Goal: Information Seeking & Learning: Understand process/instructions

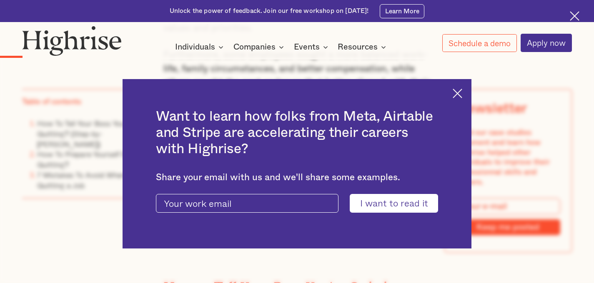
scroll to position [825, 0]
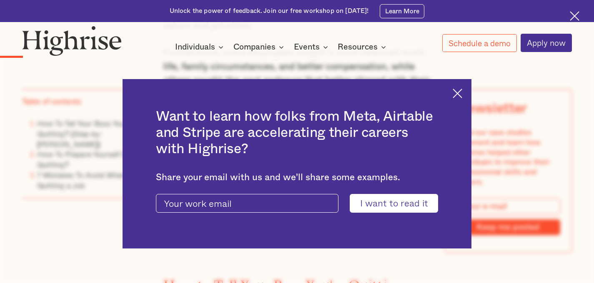
click at [453, 100] on div "Want to learn how folks from Meta, Airtable and Stripe are accelerating their c…" at bounding box center [296, 164] width 349 height 170
click at [460, 93] on img at bounding box center [457, 94] width 10 height 10
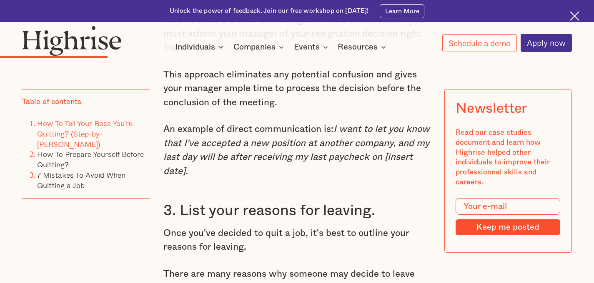
scroll to position [1785, 0]
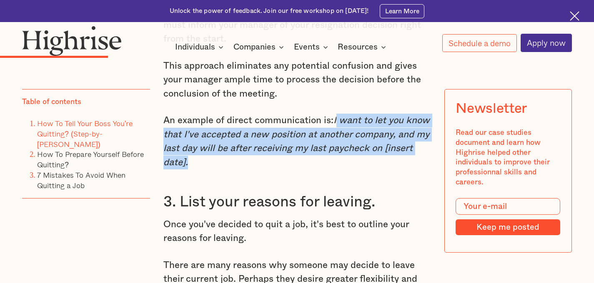
drag, startPoint x: 184, startPoint y: 172, endPoint x: 335, endPoint y: 132, distance: 155.9
click at [335, 132] on em "I want to let you know that I've accepted a new position at another company, an…" at bounding box center [296, 141] width 266 height 51
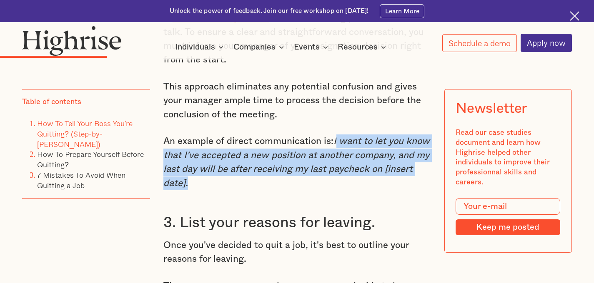
scroll to position [1764, 0]
copy em "I want to let you know that I've accepted a new position at another company, an…"
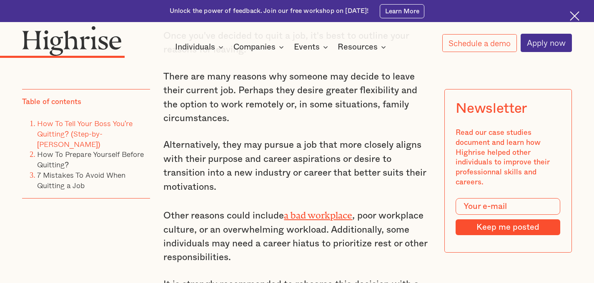
scroll to position [1989, 0]
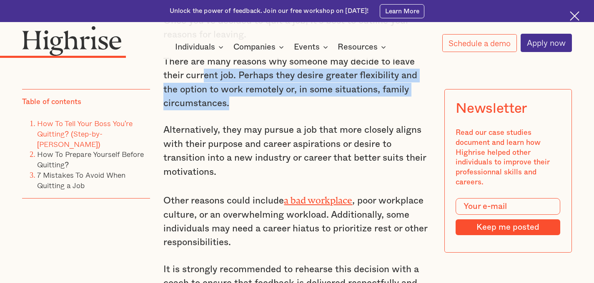
drag, startPoint x: 270, startPoint y: 114, endPoint x: 200, endPoint y: 87, distance: 74.9
click at [201, 87] on p "There are many reasons why someone may decide to leave their current job. Perha…" at bounding box center [296, 83] width 267 height 56
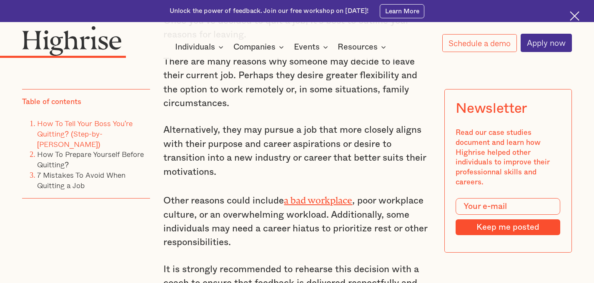
click at [200, 87] on p "There are many reasons why someone may decide to leave their current job. Perha…" at bounding box center [296, 83] width 267 height 56
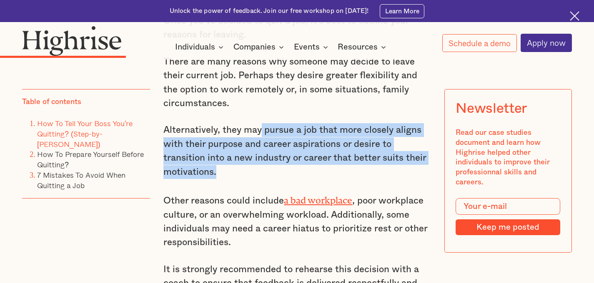
drag, startPoint x: 266, startPoint y: 186, endPoint x: 258, endPoint y: 119, distance: 67.1
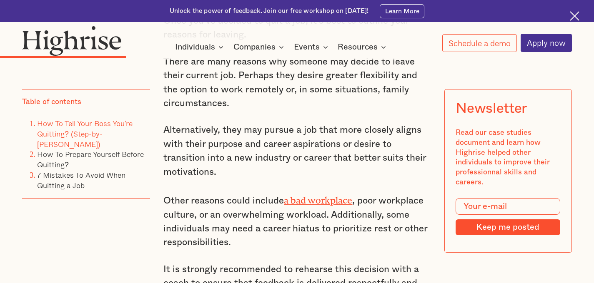
click at [258, 111] on p "There are many reasons why someone may decide to leave their current job. Perha…" at bounding box center [296, 83] width 267 height 56
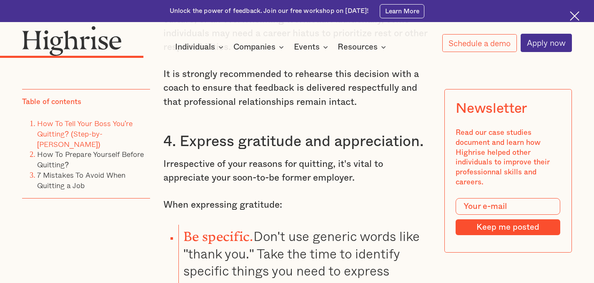
scroll to position [2198, 0]
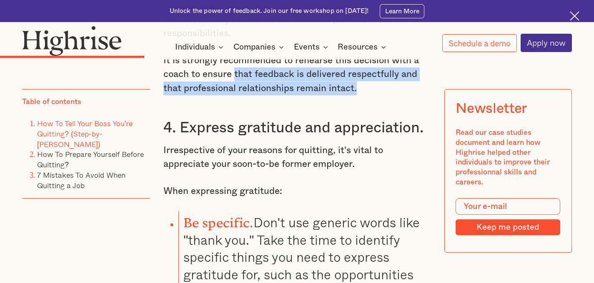
drag, startPoint x: 370, startPoint y: 97, endPoint x: 212, endPoint y: 81, distance: 158.2
click at [219, 83] on p "It is strongly recommended to rehearse this decision with a coach to ensure tha…" at bounding box center [296, 75] width 267 height 42
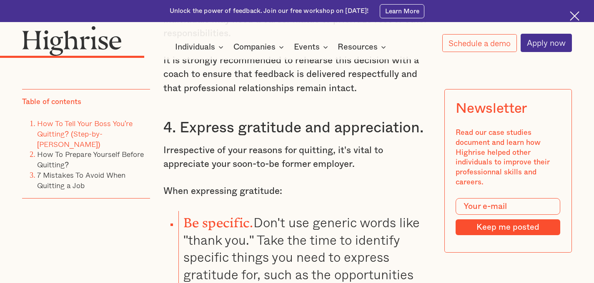
click at [212, 81] on p "It is strongly recommended to rehearse this decision with a coach to ensure tha…" at bounding box center [296, 75] width 267 height 42
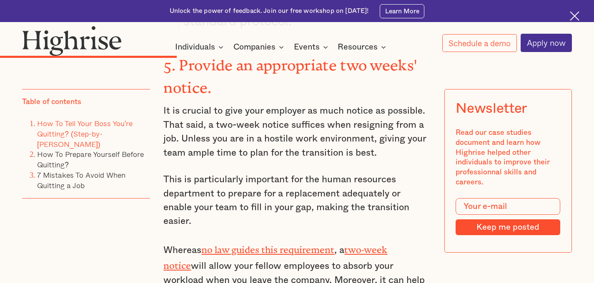
scroll to position [2569, 0]
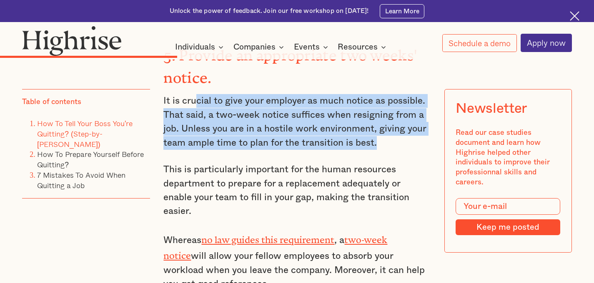
drag, startPoint x: 387, startPoint y: 143, endPoint x: 193, endPoint y: 107, distance: 197.4
click at [194, 107] on p "It is crucial to give your employer as much notice as possible. That said, a tw…" at bounding box center [296, 122] width 267 height 56
click at [192, 107] on p "It is crucial to give your employer as much notice as possible. That said, a tw…" at bounding box center [296, 122] width 267 height 56
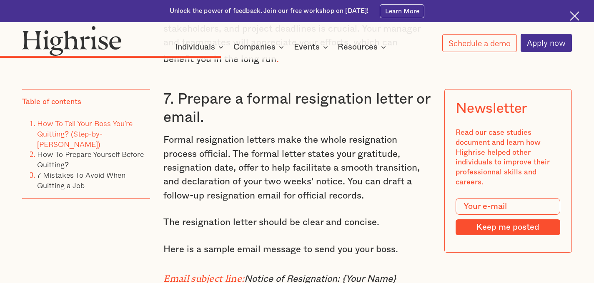
scroll to position [3064, 0]
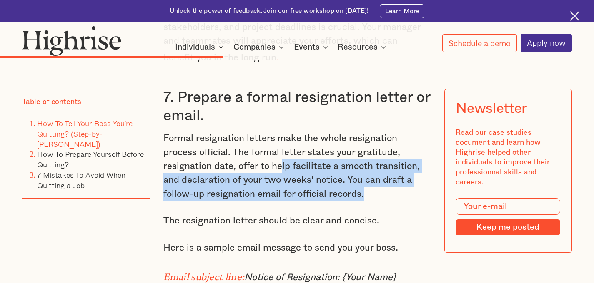
drag, startPoint x: 371, startPoint y: 175, endPoint x: 272, endPoint y: 137, distance: 105.8
click at [277, 140] on p "Formal resignation letters make the whole resignation process official. The for…" at bounding box center [296, 167] width 267 height 70
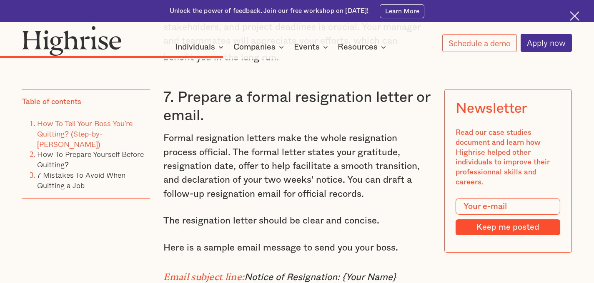
click at [272, 137] on p "Formal resignation letters make the whole resignation process official. The for…" at bounding box center [296, 167] width 267 height 70
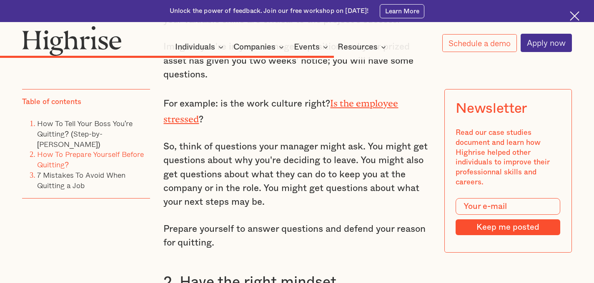
scroll to position [4344, 0]
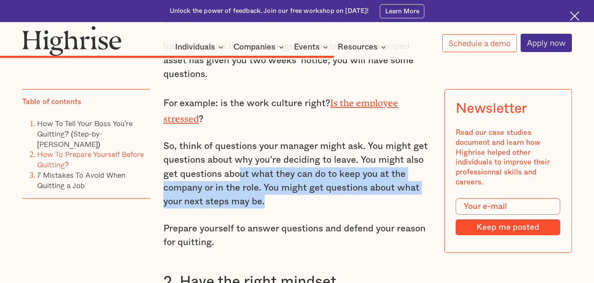
drag, startPoint x: 286, startPoint y: 171, endPoint x: 237, endPoint y: 145, distance: 55.2
click at [237, 145] on p "So, think of questions your manager might ask. You might get questions about wh…" at bounding box center [296, 175] width 267 height 70
click at [297, 169] on p "So, think of questions your manager might ask. You might get questions about wh…" at bounding box center [296, 175] width 267 height 70
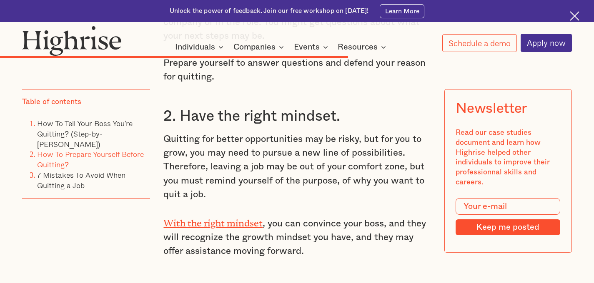
scroll to position [4517, 0]
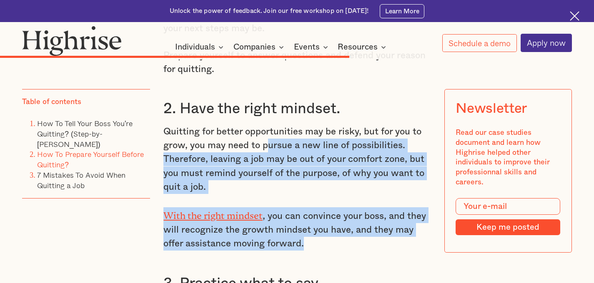
drag, startPoint x: 330, startPoint y: 214, endPoint x: 263, endPoint y: 122, distance: 114.2
click at [264, 123] on div "How To Prepare Yourself Before Quitting Before an in-person meeting with your b…" at bounding box center [296, 149] width 267 height 1277
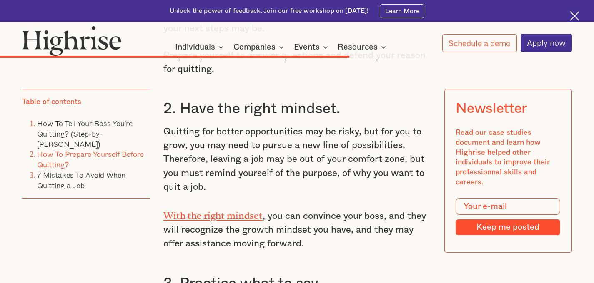
click at [263, 125] on p "Quitting for better opportunities may be risky, but for you to grow, you may ne…" at bounding box center [296, 160] width 267 height 70
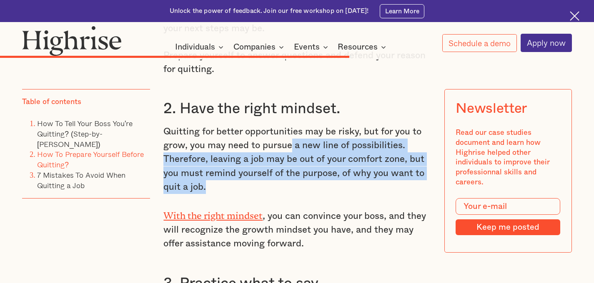
drag, startPoint x: 304, startPoint y: 153, endPoint x: 290, endPoint y: 112, distance: 42.9
click at [290, 125] on p "Quitting for better opportunities may be risky, but for you to grow, you may ne…" at bounding box center [296, 160] width 267 height 70
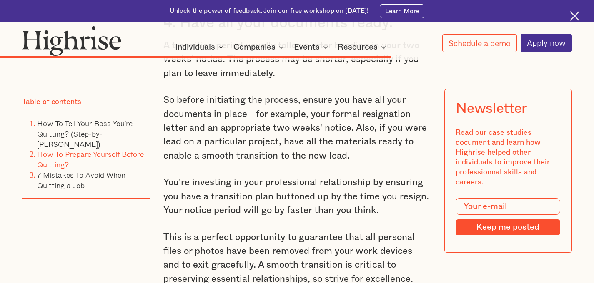
scroll to position [4992, 0]
drag, startPoint x: 362, startPoint y: 131, endPoint x: 280, endPoint y: 128, distance: 82.5
click at [279, 128] on p "So before initiating the process, ensure you have all your documents in place—f…" at bounding box center [296, 128] width 267 height 70
click at [280, 128] on p "So before initiating the process, ensure you have all your documents in place—f…" at bounding box center [296, 128] width 267 height 70
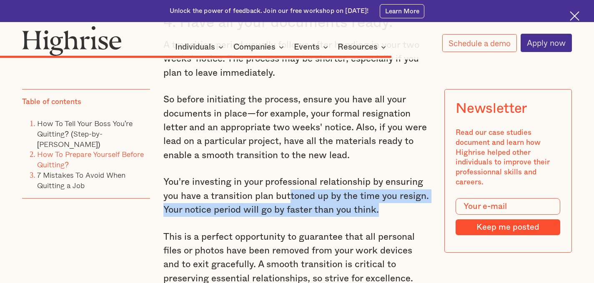
drag, startPoint x: 382, startPoint y: 181, endPoint x: 255, endPoint y: 169, distance: 127.6
click at [255, 175] on p "You're investing in your professional relationship by ensuring you have a trans…" at bounding box center [296, 196] width 267 height 42
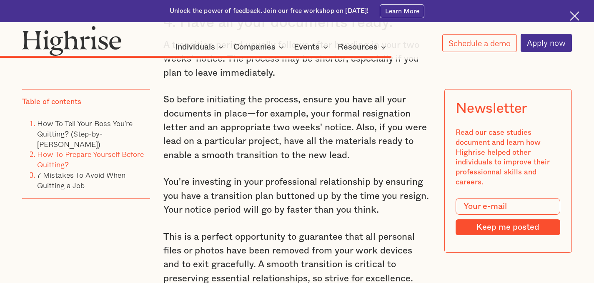
click at [226, 175] on p "You're investing in your professional relationship by ensuring you have a trans…" at bounding box center [296, 196] width 267 height 42
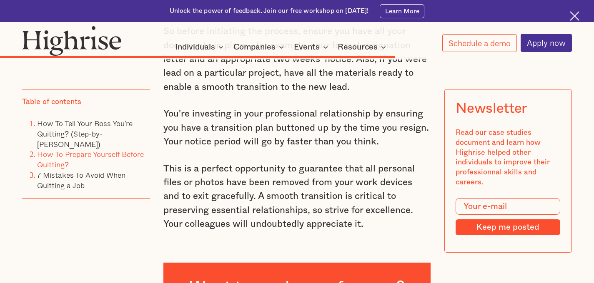
scroll to position [5068, 0]
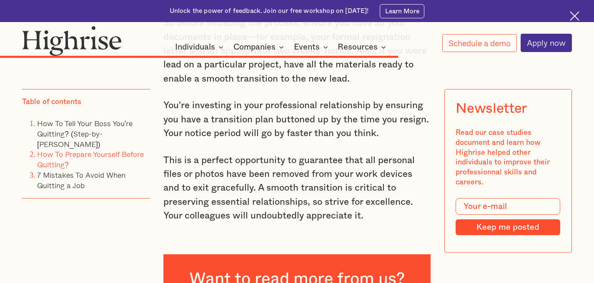
drag, startPoint x: 331, startPoint y: 183, endPoint x: 252, endPoint y: 159, distance: 83.1
click at [252, 159] on p "This is a perfect opportunity to guarantee that all personal files or photos ha…" at bounding box center [296, 189] width 267 height 70
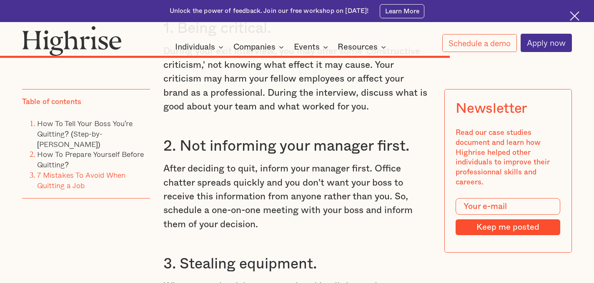
scroll to position [5656, 0]
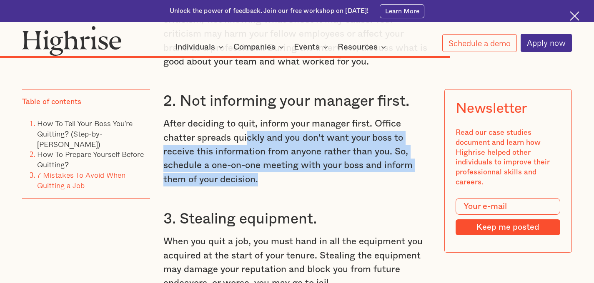
drag, startPoint x: 314, startPoint y: 163, endPoint x: 245, endPoint y: 113, distance: 85.0
click at [245, 117] on p "After deciding to quit, inform your manager first. Office chatter spreads quick…" at bounding box center [296, 152] width 267 height 70
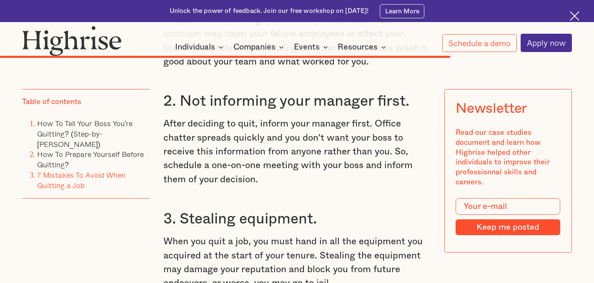
click at [245, 117] on p "After deciding to quit, inform your manager first. Office chatter spreads quick…" at bounding box center [296, 152] width 267 height 70
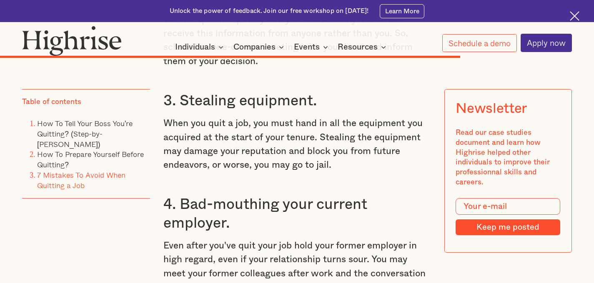
scroll to position [5775, 0]
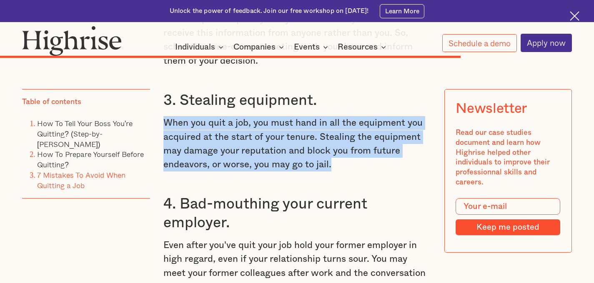
drag, startPoint x: 342, startPoint y: 148, endPoint x: 165, endPoint y: 107, distance: 181.7
click at [165, 116] on p "When you quit a job, you must hand in all the equipment you acquired at the sta…" at bounding box center [296, 144] width 267 height 56
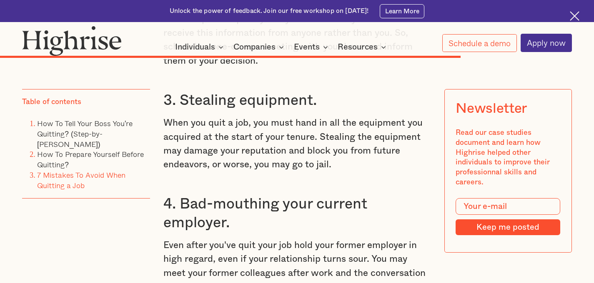
click at [190, 116] on p "When you quit a job, you must hand in all the equipment you acquired at the sta…" at bounding box center [296, 144] width 267 height 56
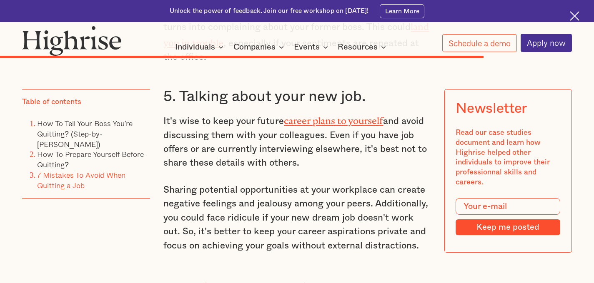
scroll to position [6037, 0]
drag, startPoint x: 308, startPoint y: 145, endPoint x: 185, endPoint y: 122, distance: 124.5
click at [192, 123] on p "It's wise to keep your future career plans to yourself and avoid discussing the…" at bounding box center [296, 141] width 267 height 58
click at [185, 122] on p "It's wise to keep your future career plans to yourself and avoid discussing the…" at bounding box center [296, 141] width 267 height 58
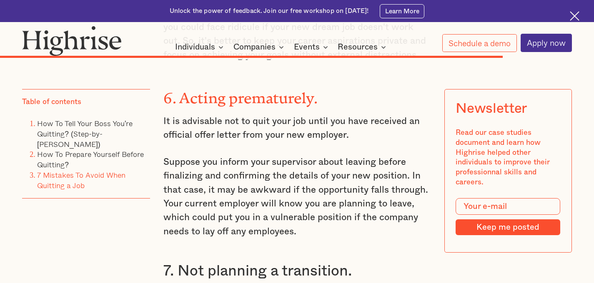
scroll to position [6229, 0]
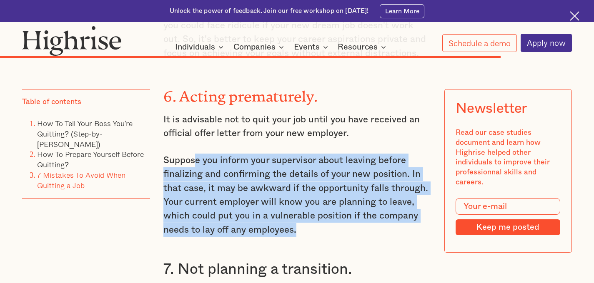
drag, startPoint x: 329, startPoint y: 208, endPoint x: 196, endPoint y: 142, distance: 148.6
click at [196, 154] on p "Suppose you inform your supervisor about leaving before finalizing and confirmi…" at bounding box center [296, 195] width 267 height 83
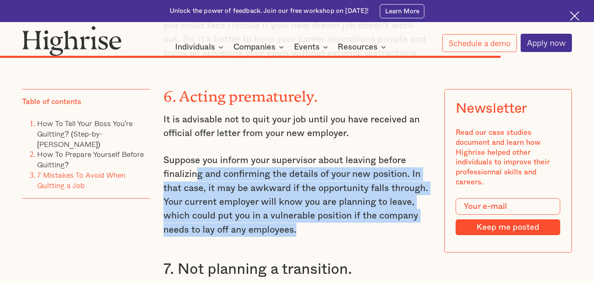
drag, startPoint x: 319, startPoint y: 207, endPoint x: 195, endPoint y: 150, distance: 136.8
click at [196, 154] on p "Suppose you inform your supervisor about leaving before finalizing and confirmi…" at bounding box center [296, 195] width 267 height 83
click at [195, 154] on p "Suppose you inform your supervisor about leaving before finalizing and confirmi…" at bounding box center [296, 195] width 267 height 83
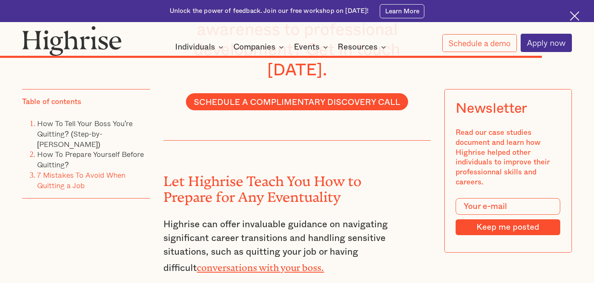
scroll to position [6719, 0]
